Goal: Purchase product/service

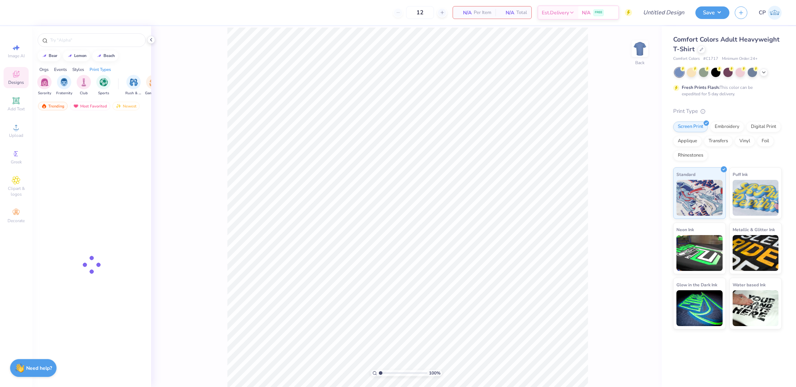
click at [761, 70] on icon at bounding box center [764, 72] width 6 height 6
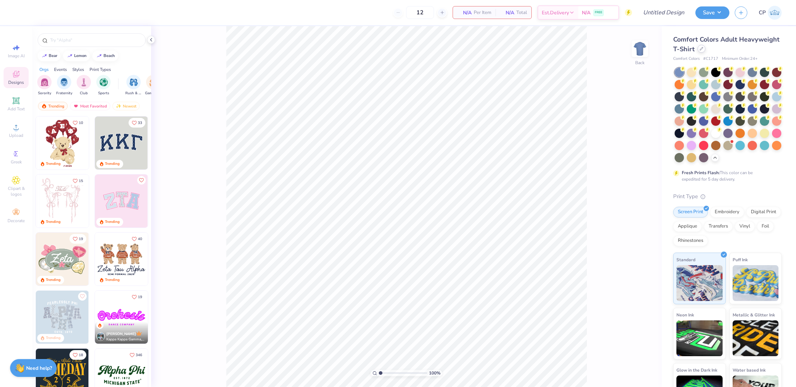
click at [700, 52] on div at bounding box center [701, 49] width 8 height 8
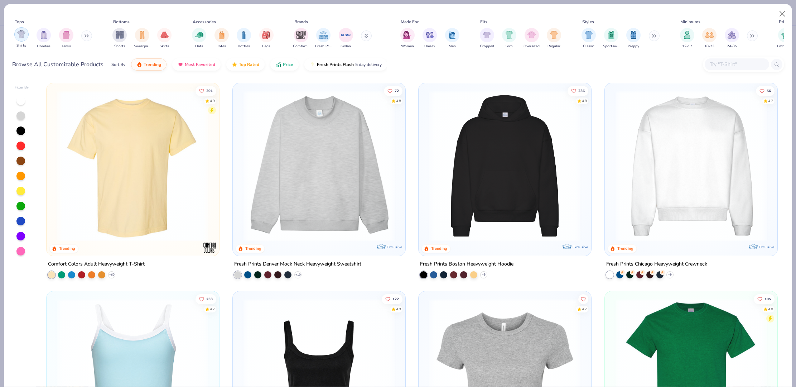
click at [48, 28] on div "filter for Hoodies" at bounding box center [44, 35] width 14 height 14
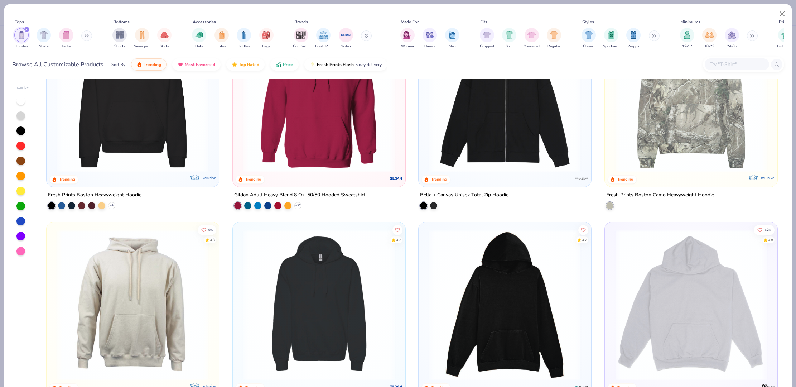
scroll to position [125, 0]
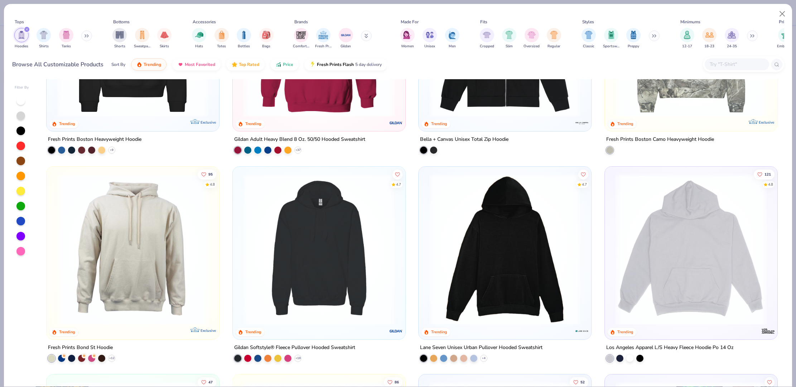
click at [154, 242] on img at bounding box center [133, 248] width 158 height 151
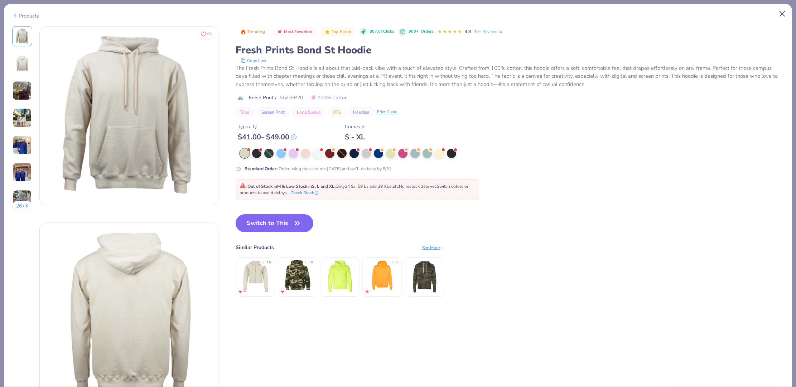
click at [779, 12] on button "Close" at bounding box center [782, 14] width 14 height 14
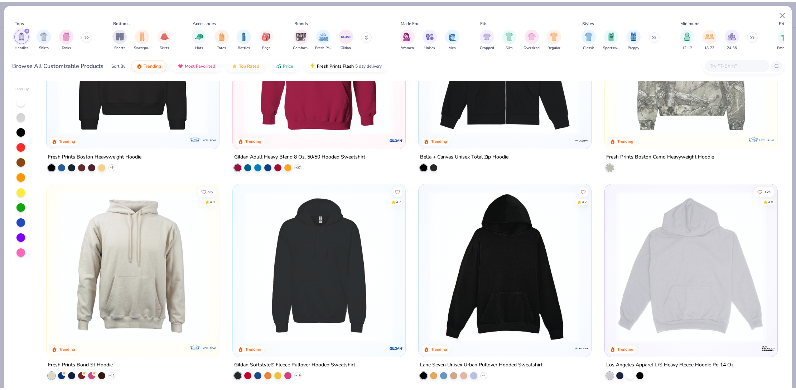
scroll to position [119, 0]
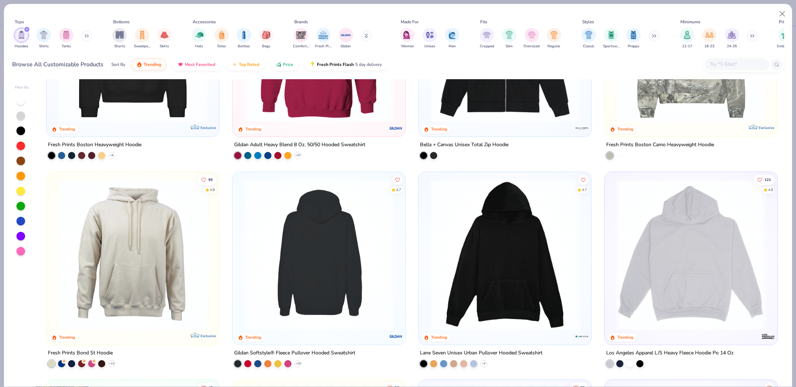
click at [326, 253] on img at bounding box center [319, 254] width 158 height 151
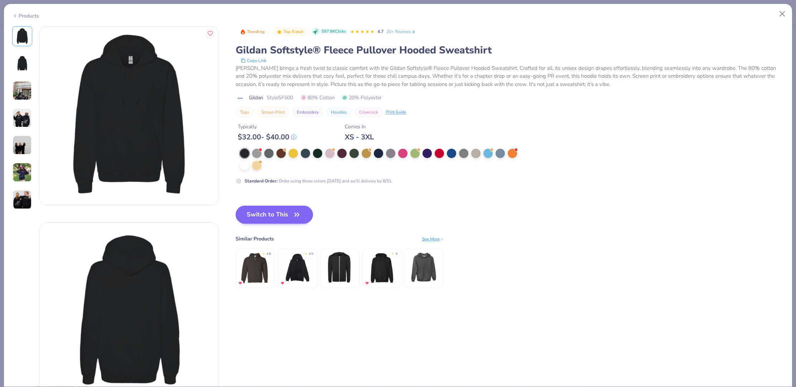
click at [292, 213] on icon "button" at bounding box center [297, 214] width 10 height 10
